Goal: Use online tool/utility: Utilize a website feature to perform a specific function

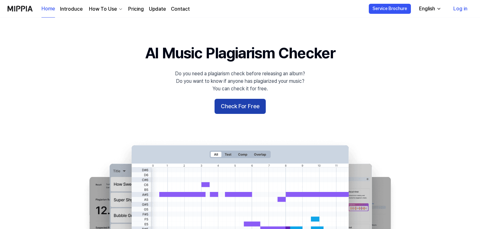
click at [251, 110] on button "Check For Free" at bounding box center [240, 106] width 51 height 15
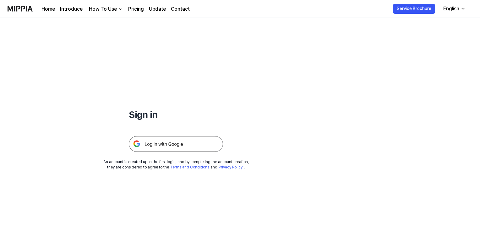
click at [167, 146] on img at bounding box center [176, 144] width 94 height 16
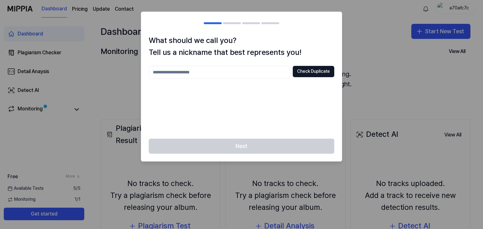
click at [248, 74] on input "text" at bounding box center [219, 72] width 141 height 13
type input "*******"
click at [324, 71] on button "Check Duplicate" at bounding box center [313, 71] width 41 height 11
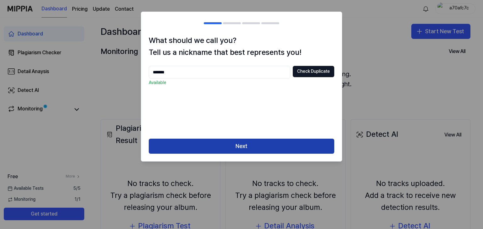
click at [277, 149] on button "Next" at bounding box center [241, 146] width 185 height 15
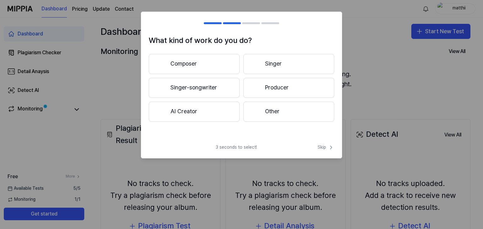
click at [294, 62] on button "Singer" at bounding box center [288, 64] width 91 height 20
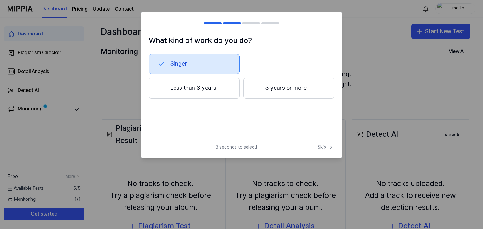
click at [220, 92] on button "Less than 3 years" at bounding box center [194, 88] width 91 height 21
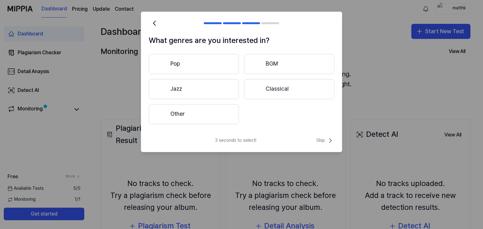
click at [223, 68] on button "Pop" at bounding box center [194, 64] width 90 height 20
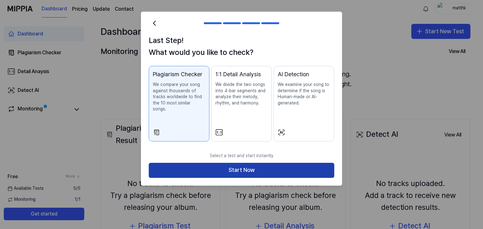
click at [266, 163] on button "Start Now" at bounding box center [241, 170] width 185 height 15
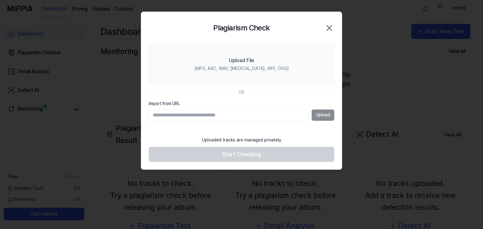
type input "**********"
drag, startPoint x: 215, startPoint y: 116, endPoint x: 118, endPoint y: 116, distance: 96.8
click at [118, 116] on body "**********" at bounding box center [241, 114] width 483 height 229
paste input "**********"
type input "**********"
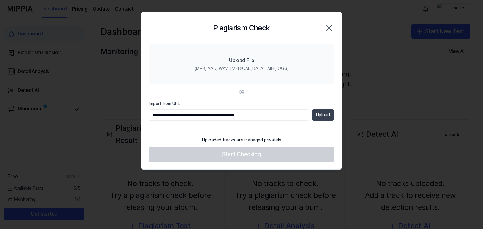
click at [322, 115] on button "Upload" at bounding box center [322, 115] width 23 height 11
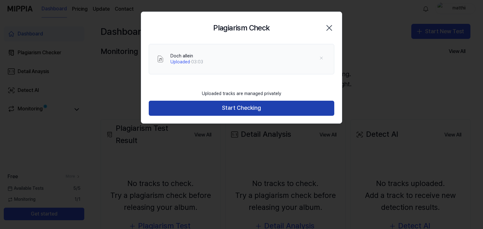
click at [266, 109] on button "Start Checking" at bounding box center [241, 108] width 185 height 15
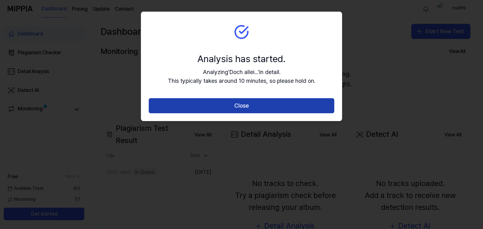
drag, startPoint x: 277, startPoint y: 109, endPoint x: 294, endPoint y: 114, distance: 16.9
click at [277, 109] on button "Close" at bounding box center [241, 105] width 185 height 15
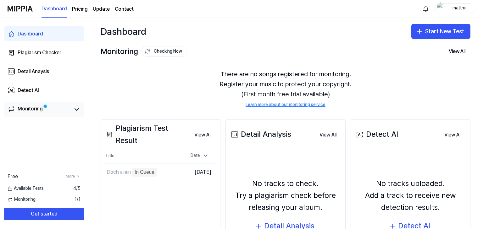
click at [41, 108] on div "Monitoring" at bounding box center [30, 109] width 25 height 9
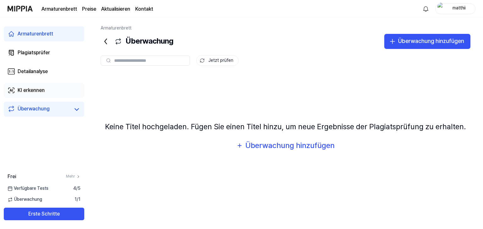
click at [51, 87] on link "KI erkennen" at bounding box center [44, 90] width 80 height 15
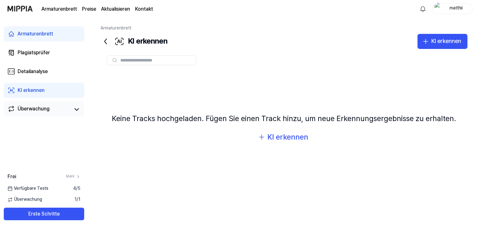
click at [54, 111] on link "Überwachung" at bounding box center [39, 109] width 63 height 9
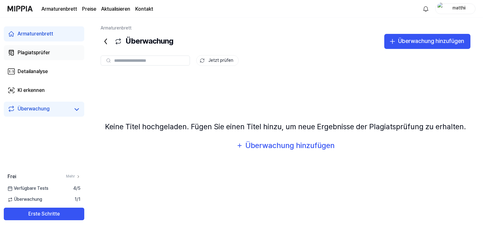
click at [46, 55] on font "Plagiatsprüfer" at bounding box center [34, 53] width 32 height 6
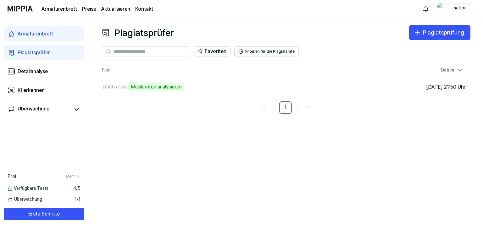
click at [129, 132] on div "Plagiatsprüfer Plagiatsprüfung Plagiatsprüfer Detailanalyse KI erkennen Favorit…" at bounding box center [285, 124] width 395 height 212
click at [322, 87] on td "Doch allein Musiknoten analysieren Gehe zu den Ergebnissen" at bounding box center [239, 87] width 277 height 18
click at [422, 31] on button "Plagiatsprüfung" at bounding box center [439, 32] width 61 height 15
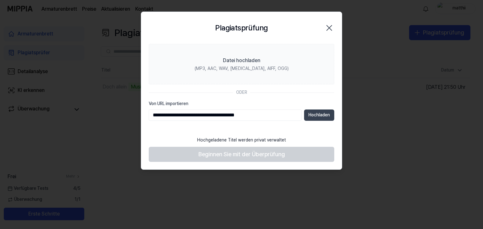
type input "**********"
click at [318, 114] on font "Hochladen" at bounding box center [318, 114] width 21 height 5
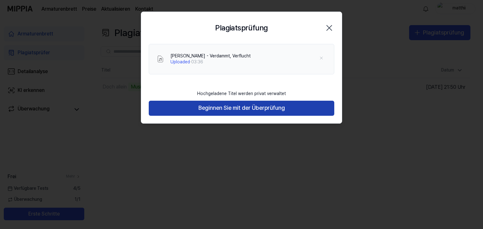
click at [289, 114] on button "Beginnen Sie mit der Überprüfung" at bounding box center [241, 108] width 185 height 15
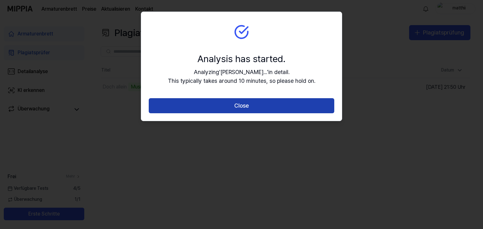
click at [290, 99] on button "Close" at bounding box center [241, 105] width 185 height 15
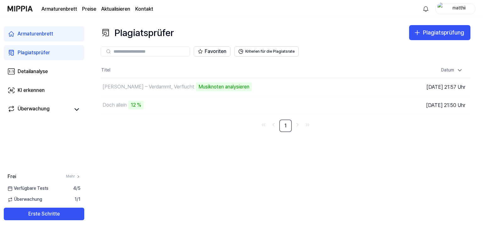
drag, startPoint x: 35, startPoint y: 6, endPoint x: 19, endPoint y: 7, distance: 16.1
click at [19, 7] on div "Armaturenbrett Preise Aktualisieren Kontakt" at bounding box center [80, 8] width 145 height 17
drag, startPoint x: 37, startPoint y: 8, endPoint x: 25, endPoint y: 8, distance: 11.6
click at [25, 8] on div "Armaturenbrett Preise Aktualisieren Kontakt" at bounding box center [80, 8] width 145 height 17
drag, startPoint x: 25, startPoint y: 7, endPoint x: 163, endPoint y: 166, distance: 210.7
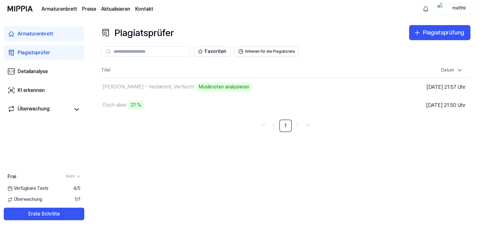
click at [163, 166] on div "Plagiatsprüfer Plagiatsprüfung Plagiatsprüfer Detailanalyse KI erkennen Favorit…" at bounding box center [285, 124] width 395 height 212
drag, startPoint x: 476, startPoint y: 33, endPoint x: 445, endPoint y: 34, distance: 31.4
click at [445, 34] on div "Plagiatsprüfer Plagiatsprüfung Plagiatsprüfer Detailanalyse KI erkennen Favorit…" at bounding box center [285, 124] width 395 height 212
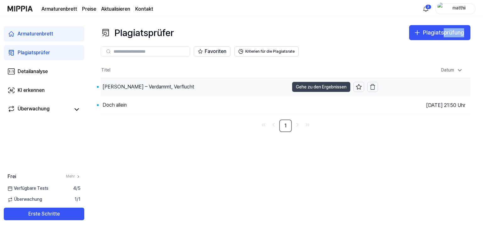
click at [300, 86] on font "Gehe zu den Ergebnissen" at bounding box center [321, 87] width 51 height 5
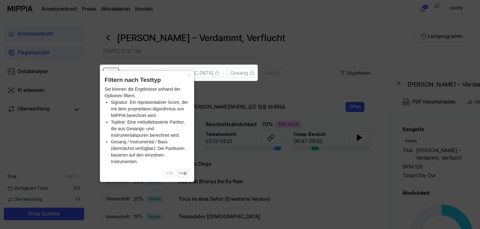
click at [308, 58] on icon at bounding box center [241, 114] width 483 height 229
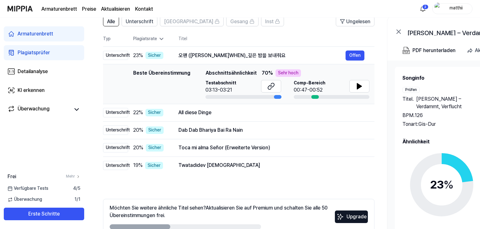
scroll to position [52, 0]
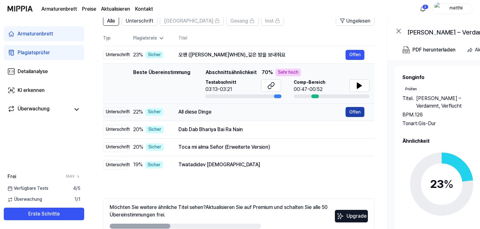
click at [356, 113] on font "Offen" at bounding box center [354, 112] width 11 height 5
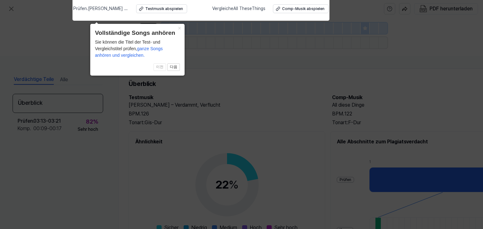
click at [307, 116] on icon at bounding box center [241, 113] width 483 height 233
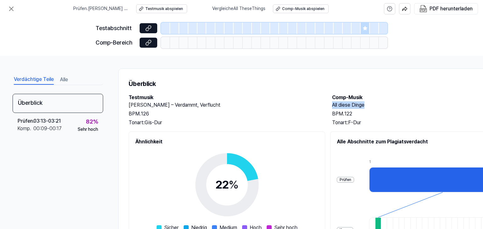
drag, startPoint x: 367, startPoint y: 105, endPoint x: 332, endPoint y: 106, distance: 34.6
click at [332, 106] on h2 "All diese Dinge" at bounding box center [427, 105] width 191 height 8
copy font "All diese Dinge"
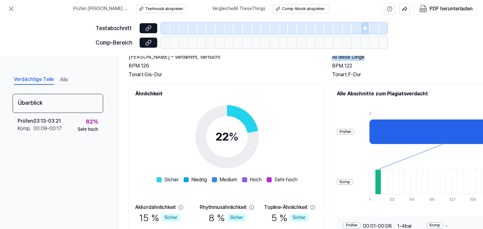
scroll to position [63, 0]
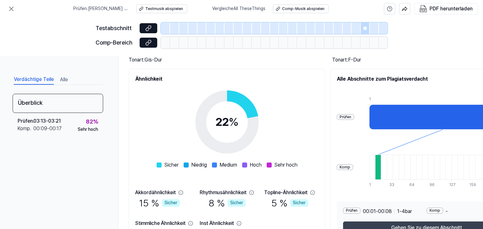
drag, startPoint x: 406, startPoint y: 227, endPoint x: 452, endPoint y: 225, distance: 46.8
click at [452, 225] on font "Gehen Sie zu diesem Abschnitt" at bounding box center [426, 228] width 71 height 6
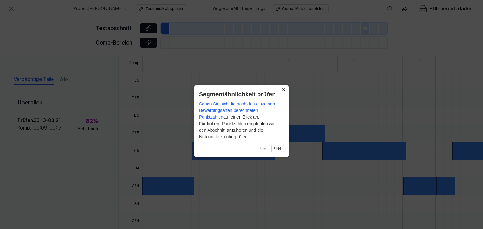
click at [284, 88] on font "×" at bounding box center [283, 90] width 3 height 6
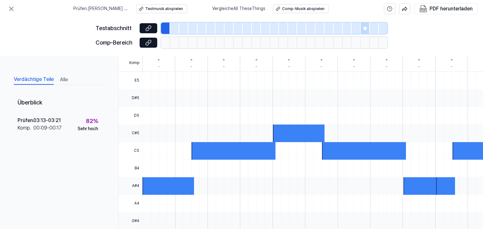
click at [238, 151] on div at bounding box center [233, 151] width 84 height 18
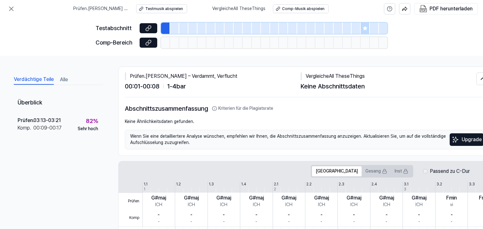
scroll to position [0, 0]
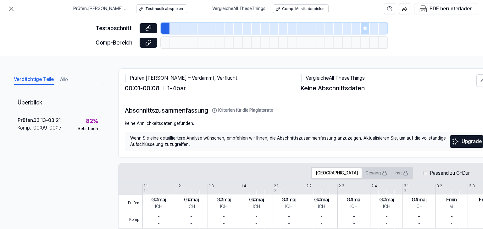
click at [165, 25] on div at bounding box center [165, 28] width 9 height 11
click at [9, 8] on icon at bounding box center [12, 9] width 8 height 8
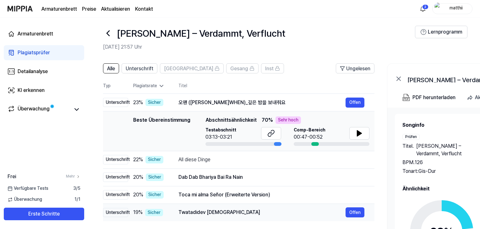
scroll to position [4, 0]
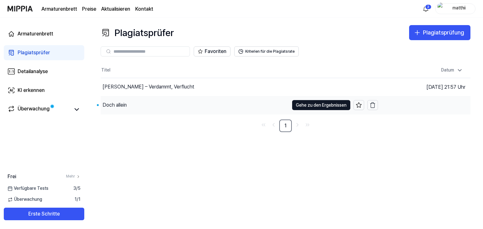
click at [137, 107] on div "Doch allein" at bounding box center [195, 105] width 188 height 18
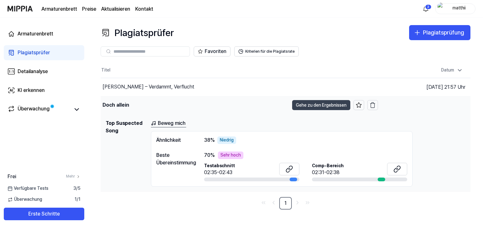
click at [329, 105] on font "Gehe zu den Ergebnissen" at bounding box center [321, 105] width 51 height 5
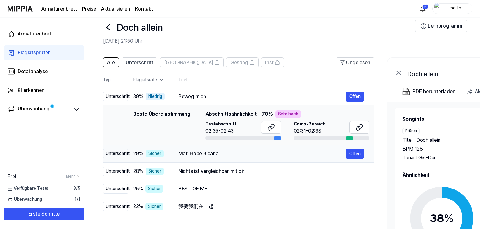
drag, startPoint x: 233, startPoint y: 155, endPoint x: 246, endPoint y: 155, distance: 12.9
click at [246, 155] on div "Mati Hobe Bicana" at bounding box center [261, 154] width 167 height 8
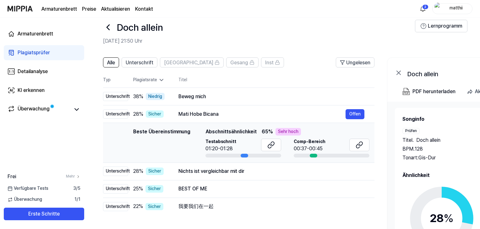
click at [314, 155] on div at bounding box center [314, 156] width 8 height 4
click at [107, 27] on icon at bounding box center [108, 27] width 3 height 5
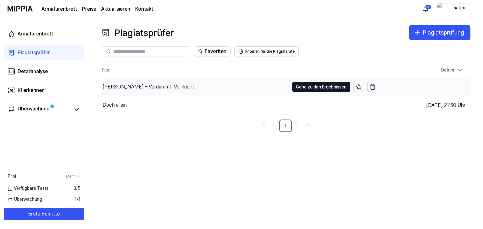
click at [190, 90] on div "Marko Abend – Verdammt, Verflucht" at bounding box center [195, 87] width 188 height 18
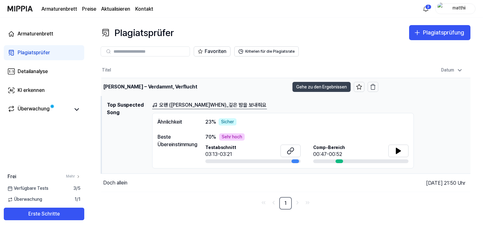
click at [332, 84] on font "Gehe zu den Ergebnissen" at bounding box center [321, 87] width 51 height 7
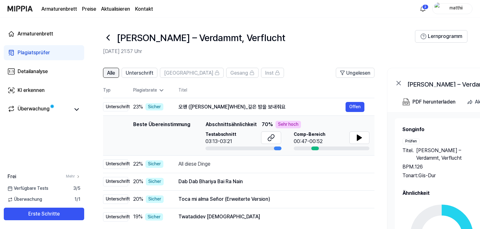
click at [112, 73] on font "Alle" at bounding box center [111, 73] width 8 height 6
click at [36, 52] on font "Plagiatsprüfer" at bounding box center [34, 53] width 32 height 6
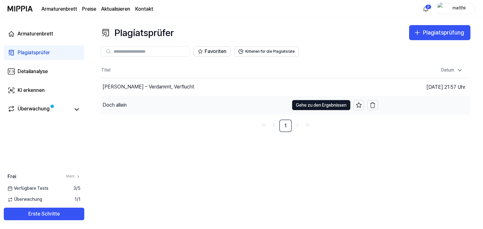
click at [118, 105] on font "Doch allein" at bounding box center [114, 105] width 24 height 6
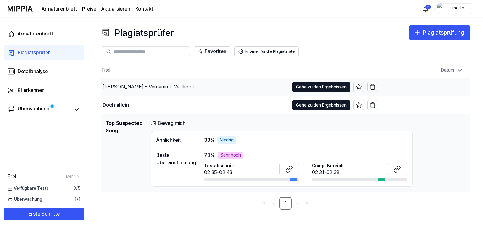
click at [131, 87] on font "Marko Abend – Verdammt, Verflucht" at bounding box center [148, 87] width 92 height 6
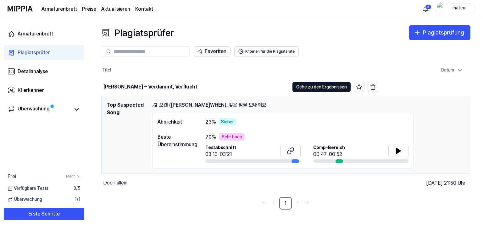
click at [177, 106] on font "오왠 (O.WHEN)_깊은 밤을 보내줘요" at bounding box center [212, 105] width 107 height 6
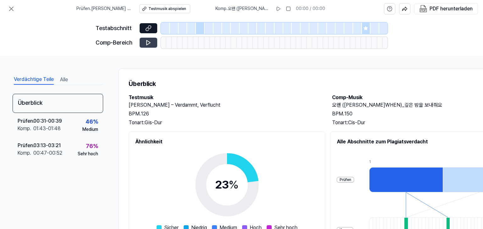
click at [148, 43] on icon at bounding box center [148, 43] width 6 height 6
click at [149, 26] on icon at bounding box center [149, 26] width 3 height 3
click at [151, 41] on button at bounding box center [149, 43] width 18 height 10
click at [151, 41] on icon at bounding box center [148, 43] width 6 height 6
click at [10, 9] on icon at bounding box center [12, 9] width 8 height 8
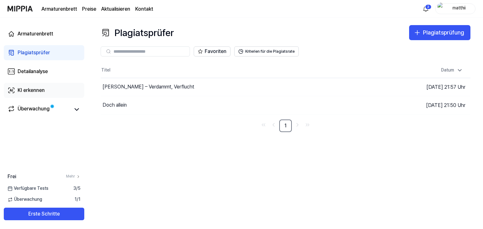
click at [52, 94] on link "KI erkennen" at bounding box center [44, 90] width 80 height 15
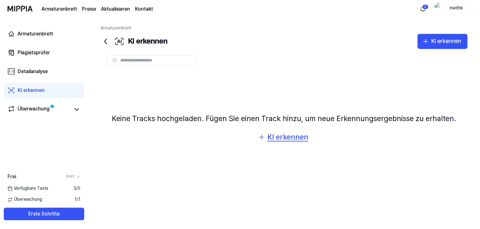
click at [286, 137] on font "KI erkennen" at bounding box center [287, 137] width 41 height 9
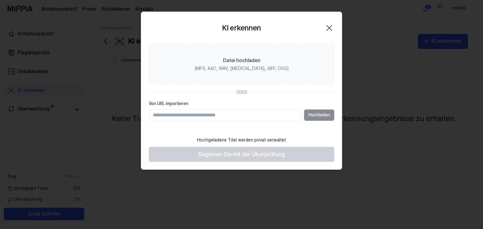
paste input "**********"
type input "**********"
click at [316, 112] on font "Hochladen" at bounding box center [318, 114] width 21 height 5
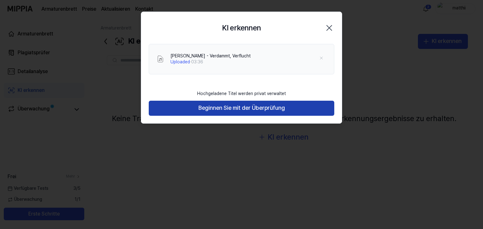
click at [291, 110] on button "Beginnen Sie mit der Überprüfung" at bounding box center [241, 108] width 185 height 15
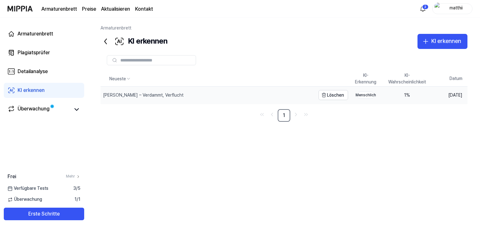
click at [144, 95] on font "Marko Abend – Verdammt, Verflucht" at bounding box center [143, 95] width 80 height 5
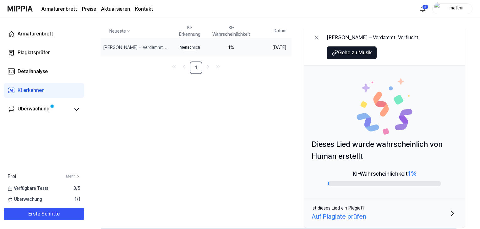
scroll to position [49, 0]
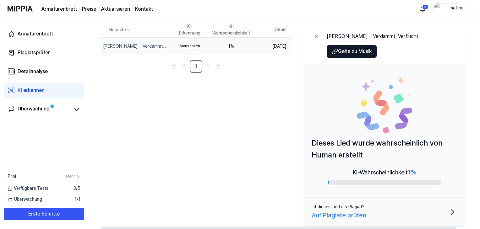
drag, startPoint x: 323, startPoint y: 143, endPoint x: 330, endPoint y: 137, distance: 9.0
click at [351, 153] on p "Dieses Lied wurde wahrscheinlich von Human erstellt" at bounding box center [385, 149] width 146 height 24
drag, startPoint x: 329, startPoint y: 143, endPoint x: 408, endPoint y: 147, distance: 79.6
click at [400, 149] on p "Dieses Lied wurde wahrscheinlich von Human erstellt" at bounding box center [385, 149] width 146 height 24
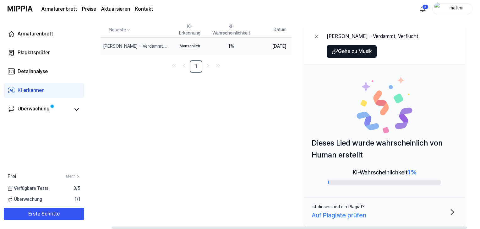
drag, startPoint x: 398, startPoint y: 156, endPoint x: 356, endPoint y: 153, distance: 42.8
click at [356, 153] on p "Dieses Lied wurde wahrscheinlich von Human erstellt" at bounding box center [385, 149] width 146 height 24
drag, startPoint x: 312, startPoint y: 141, endPoint x: 345, endPoint y: 153, distance: 35.1
click at [344, 157] on font "Dieses Lied wurde wahrscheinlich von Human erstellt" at bounding box center [377, 149] width 131 height 21
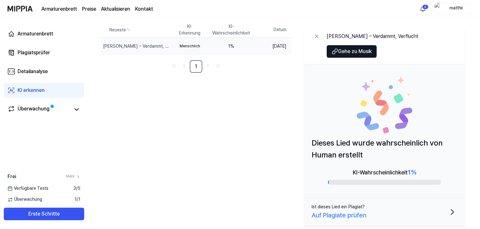
click at [36, 87] on div "KI erkennen" at bounding box center [31, 91] width 27 height 8
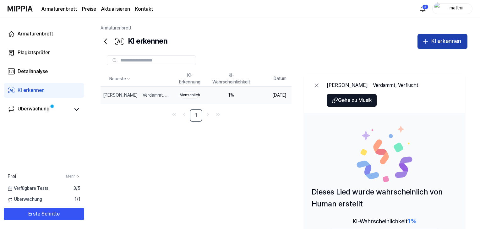
click at [435, 34] on button "KI erkennen" at bounding box center [443, 41] width 50 height 15
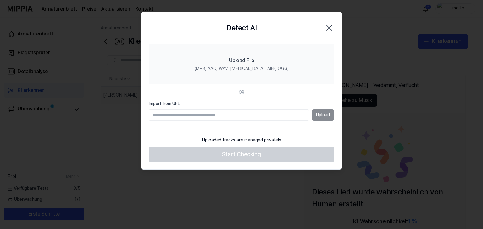
paste input "**********"
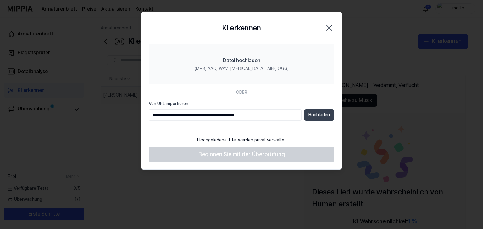
type input "**********"
click at [315, 112] on font "Hochladen" at bounding box center [318, 114] width 21 height 5
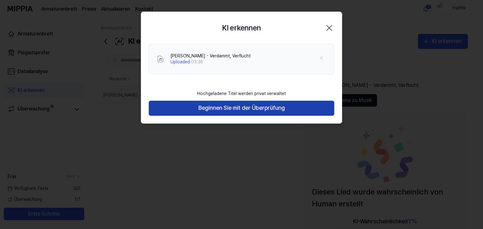
click at [217, 107] on font "Beginnen Sie mit der Überprüfung" at bounding box center [241, 108] width 86 height 7
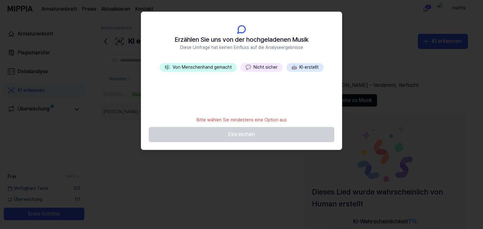
click at [249, 194] on div at bounding box center [241, 114] width 483 height 229
click at [298, 67] on button "🤖 KI-erstellt" at bounding box center [304, 67] width 37 height 9
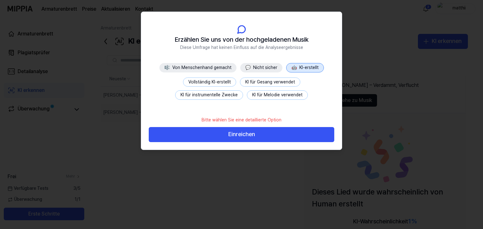
click at [238, 92] on font "KI für instrumentelle Zwecke" at bounding box center [208, 94] width 57 height 5
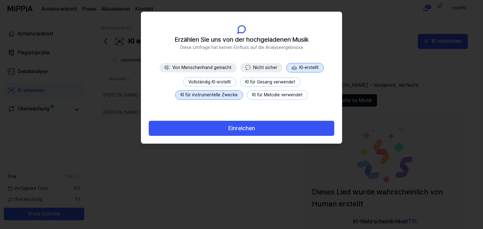
click at [258, 92] on font "KI für Melodie verwendet" at bounding box center [277, 94] width 50 height 5
click at [249, 85] on button "KI für Gesang verwendet" at bounding box center [270, 82] width 60 height 9
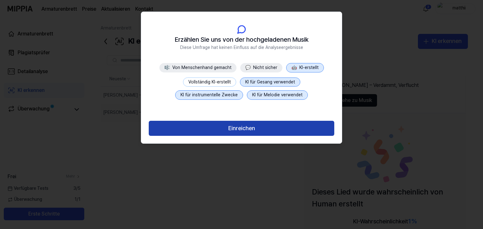
click at [250, 130] on font "Einreichen" at bounding box center [241, 128] width 27 height 7
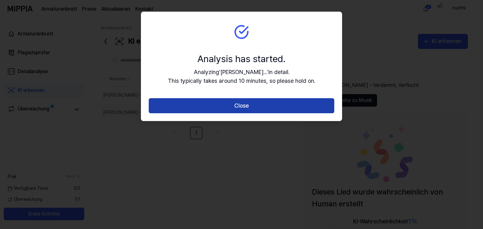
click at [250, 100] on button "Close" at bounding box center [241, 105] width 185 height 15
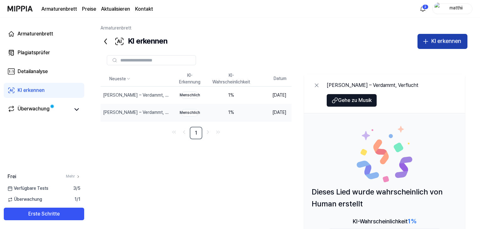
click at [440, 40] on font "KI erkennen" at bounding box center [446, 41] width 30 height 7
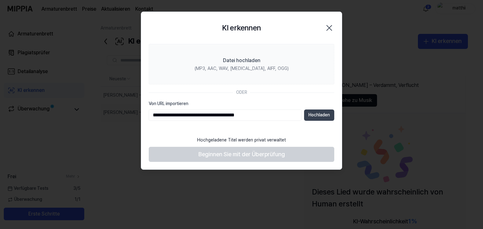
type input "**********"
click at [310, 112] on button "Hochladen" at bounding box center [319, 115] width 30 height 11
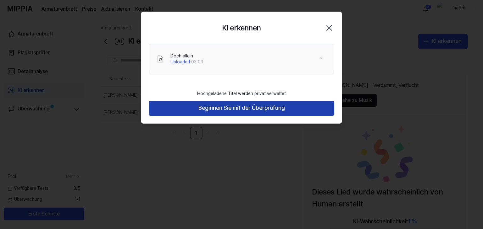
click at [230, 105] on font "Beginnen Sie mit der Überprüfung" at bounding box center [241, 108] width 86 height 7
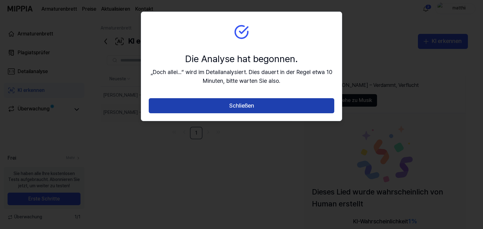
click at [248, 109] on font "Schließen" at bounding box center [241, 105] width 25 height 7
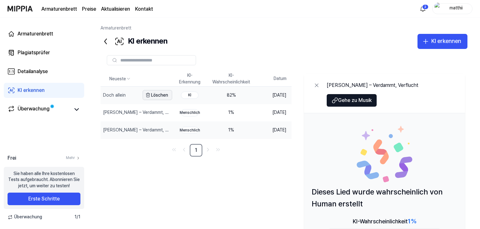
click at [156, 96] on font "Löschen" at bounding box center [159, 95] width 17 height 5
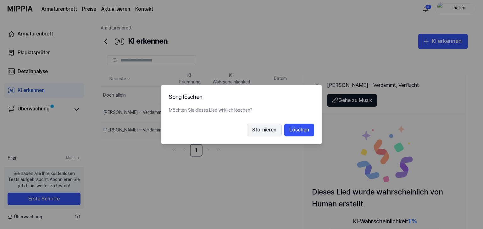
click at [264, 135] on button "Stornieren" at bounding box center [264, 130] width 35 height 13
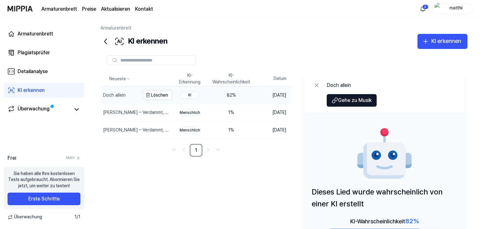
click at [133, 95] on div "Doch allein" at bounding box center [120, 95] width 39 height 17
click at [119, 99] on div "Doch allein" at bounding box center [120, 95] width 39 height 17
click at [272, 96] on font "22. September 2025" at bounding box center [279, 95] width 14 height 5
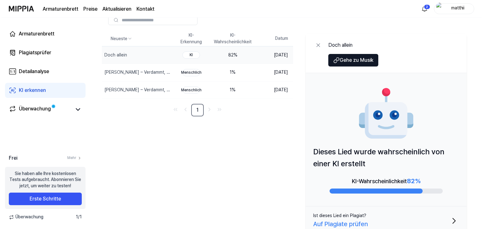
scroll to position [49, 0]
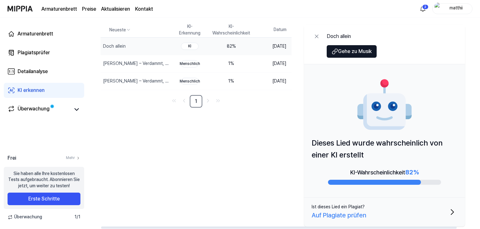
click at [364, 215] on font "Auf Plagiate prüfen" at bounding box center [339, 216] width 55 height 8
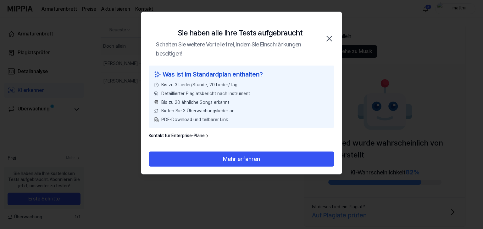
drag, startPoint x: 327, startPoint y: 39, endPoint x: 332, endPoint y: 43, distance: 6.3
click at [327, 39] on icon "button" at bounding box center [329, 39] width 10 height 10
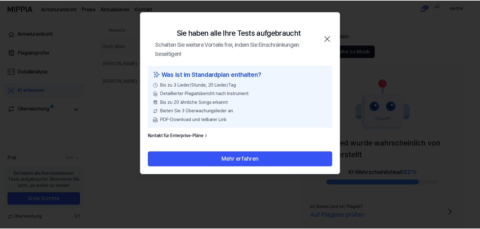
scroll to position [0, 0]
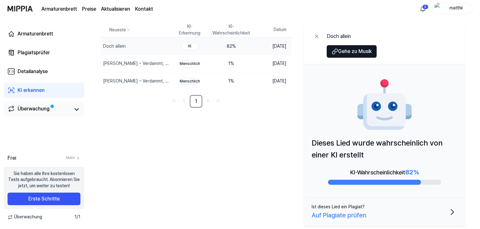
click at [71, 111] on div "Überwachung" at bounding box center [44, 109] width 73 height 9
click at [42, 107] on font "Überwachung" at bounding box center [34, 109] width 32 height 6
